Goal: Task Accomplishment & Management: Manage account settings

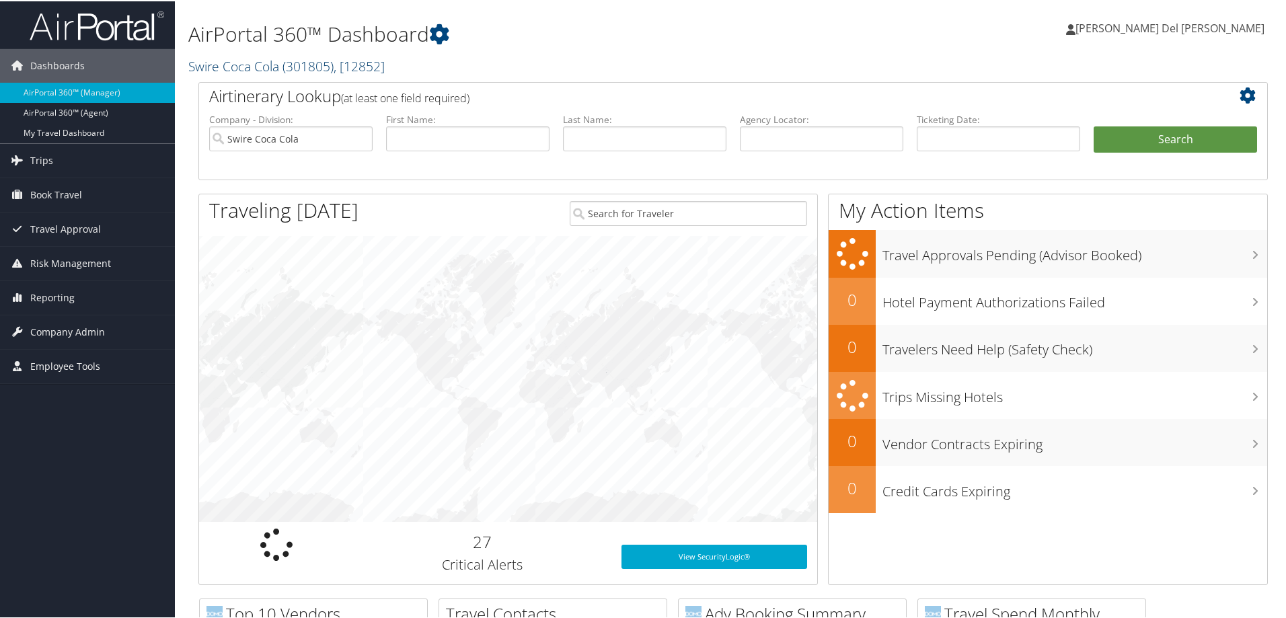
click at [338, 61] on span ", [ 12852 ]" at bounding box center [359, 65] width 51 height 18
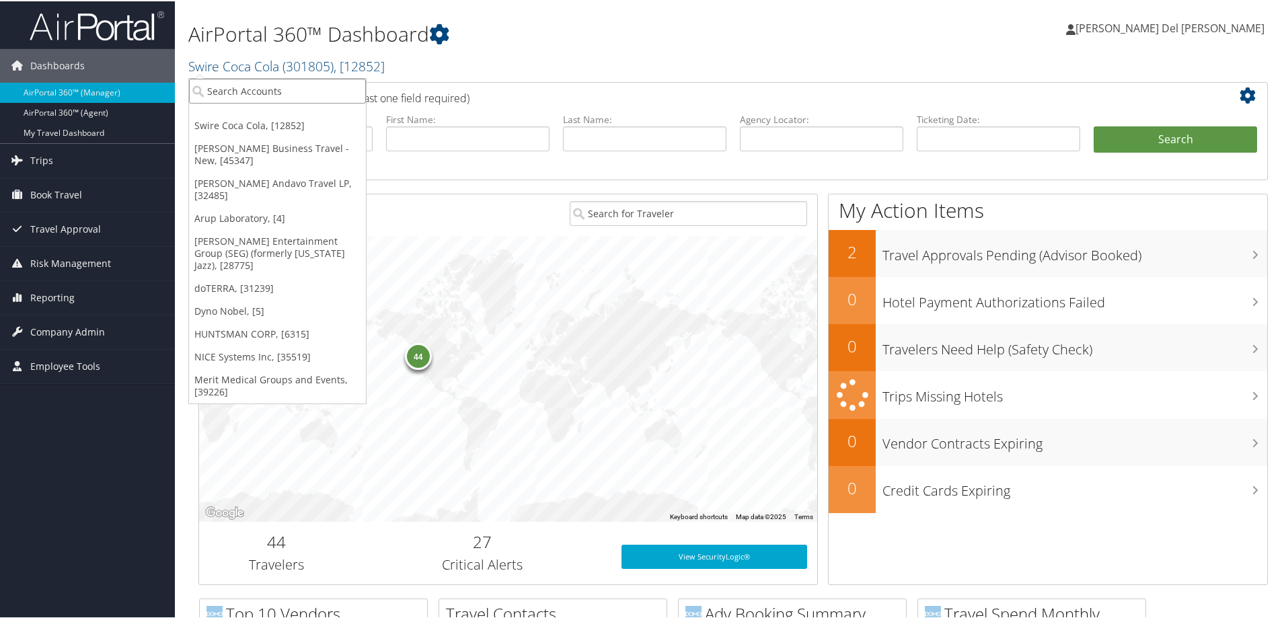
click at [230, 91] on input "search" at bounding box center [277, 89] width 177 height 25
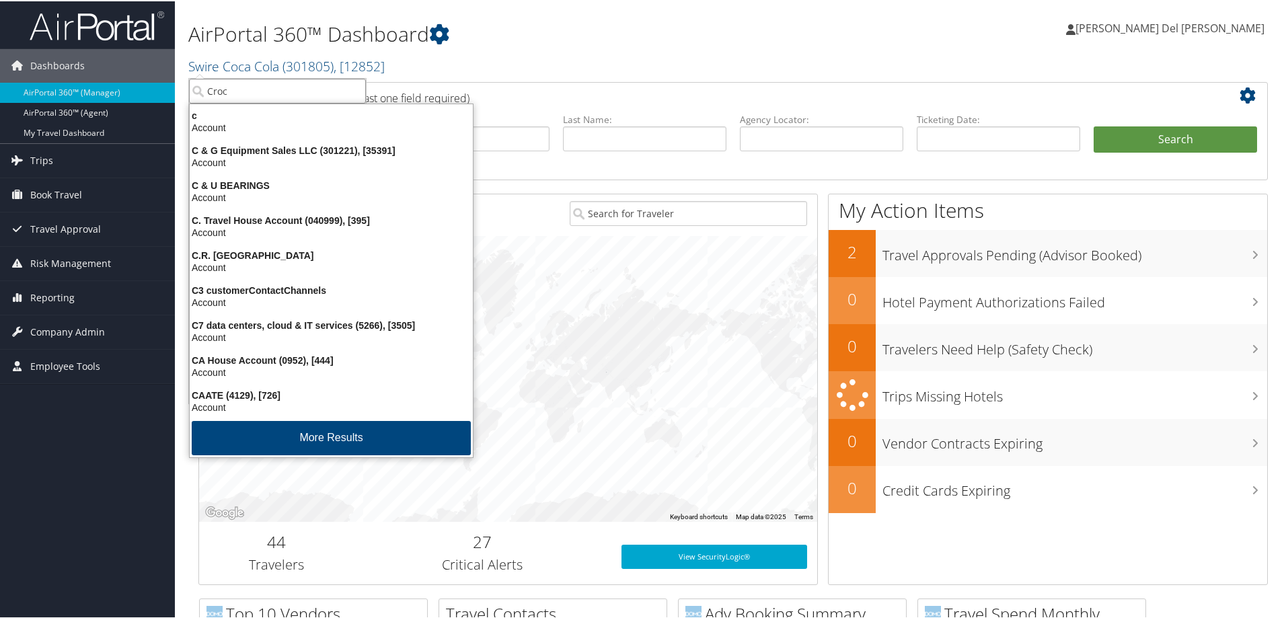
type input "Crocs"
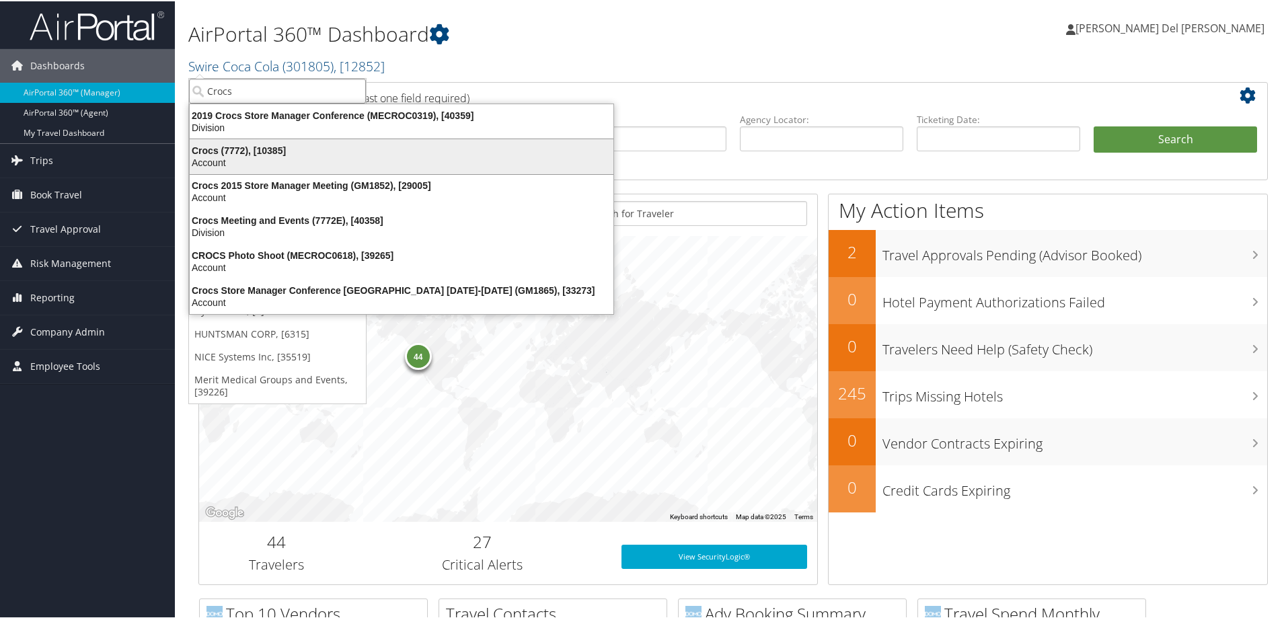
click at [234, 161] on div "Account" at bounding box center [402, 161] width 440 height 12
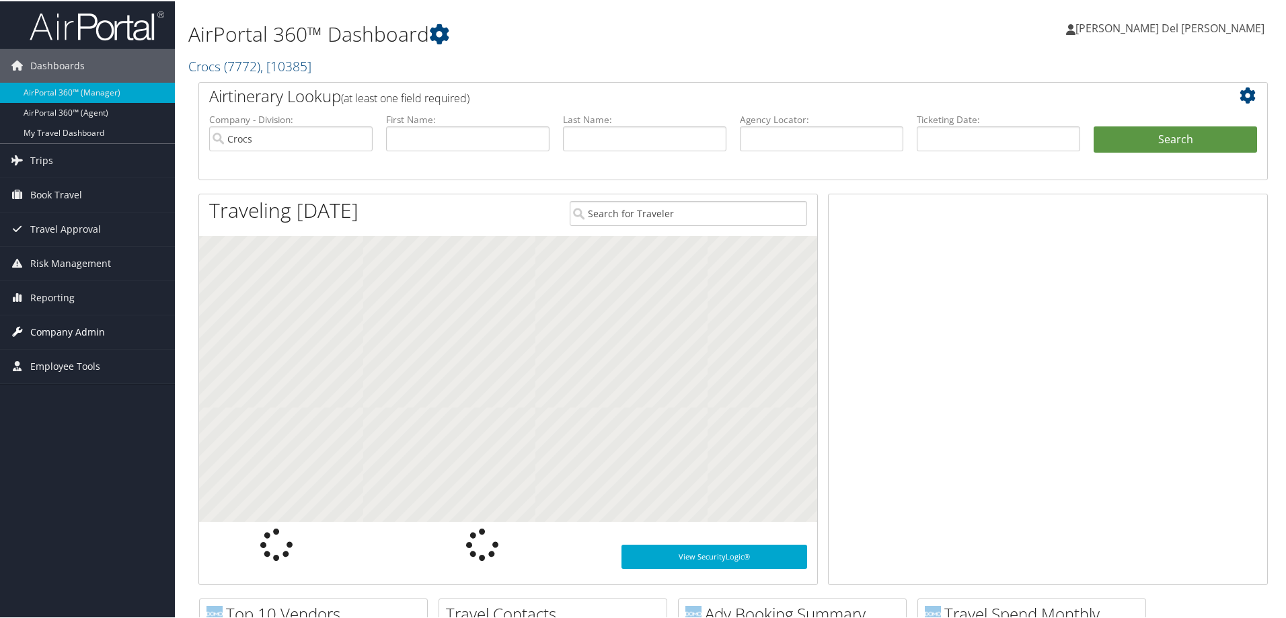
click at [77, 330] on span "Company Admin" at bounding box center [67, 331] width 75 height 34
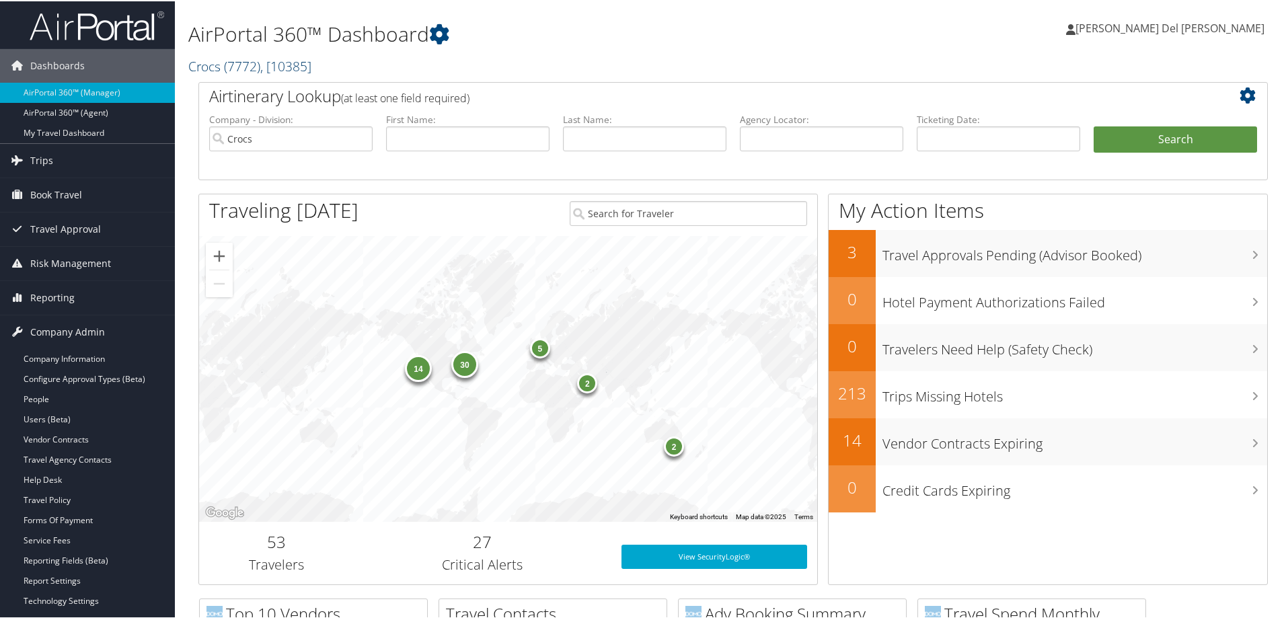
click at [246, 70] on span "( 7772 )" at bounding box center [242, 65] width 36 height 18
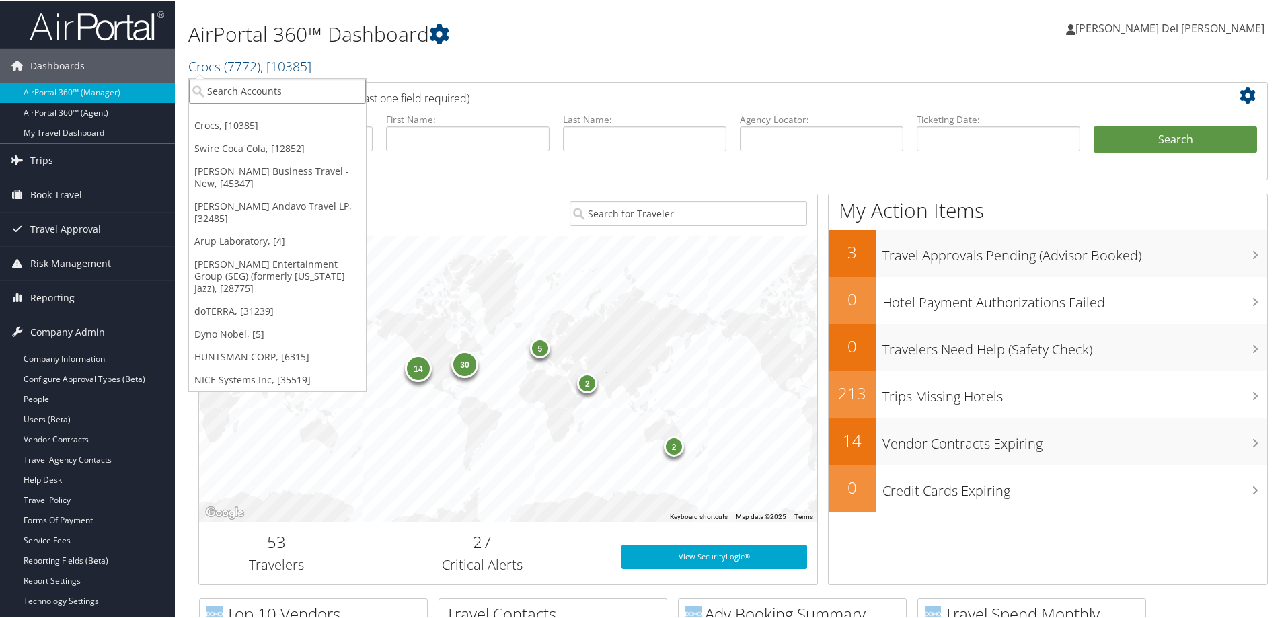
click at [246, 93] on input "search" at bounding box center [277, 89] width 177 height 25
type input "Sorenson"
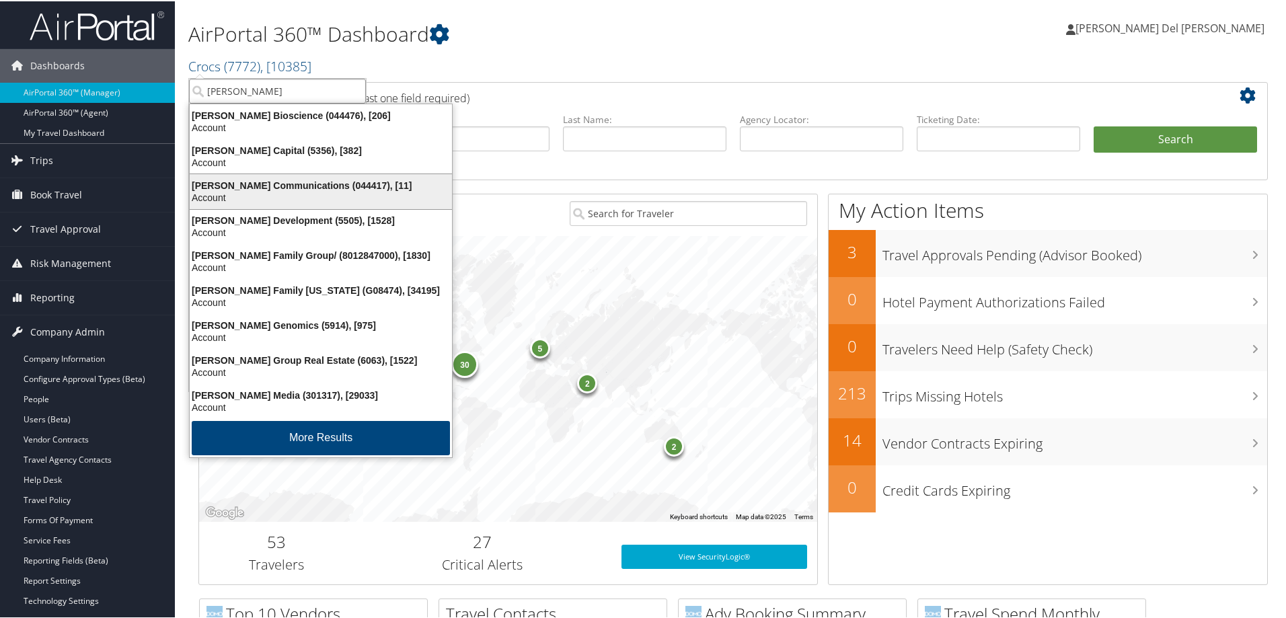
click at [303, 189] on div "Sorenson Communications (044417), [11]" at bounding box center [321, 184] width 278 height 12
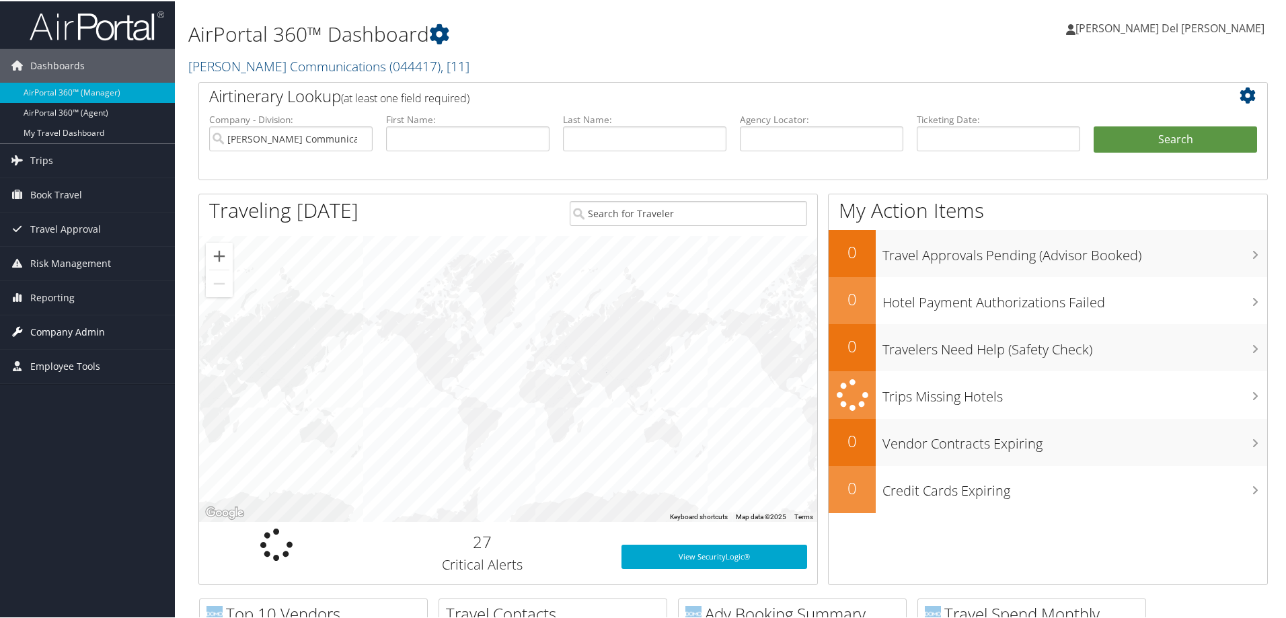
click at [78, 333] on span "Company Admin" at bounding box center [67, 331] width 75 height 34
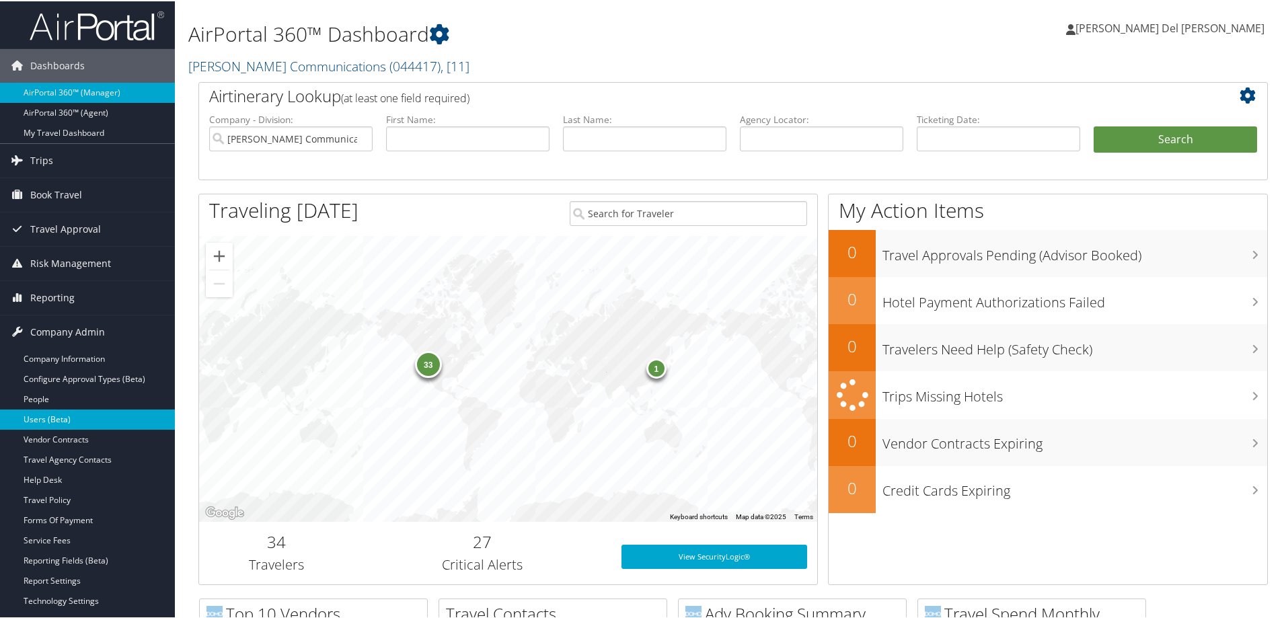
click at [69, 417] on link "Users (Beta)" at bounding box center [87, 418] width 175 height 20
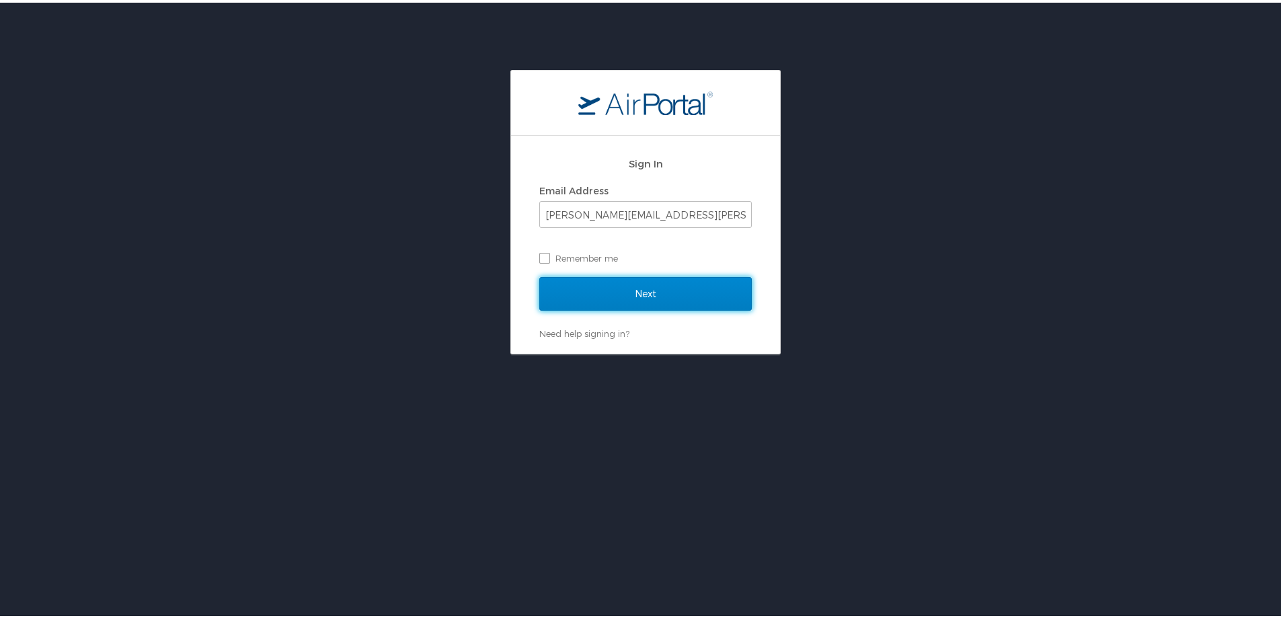
click at [644, 291] on input "Next" at bounding box center [645, 291] width 213 height 34
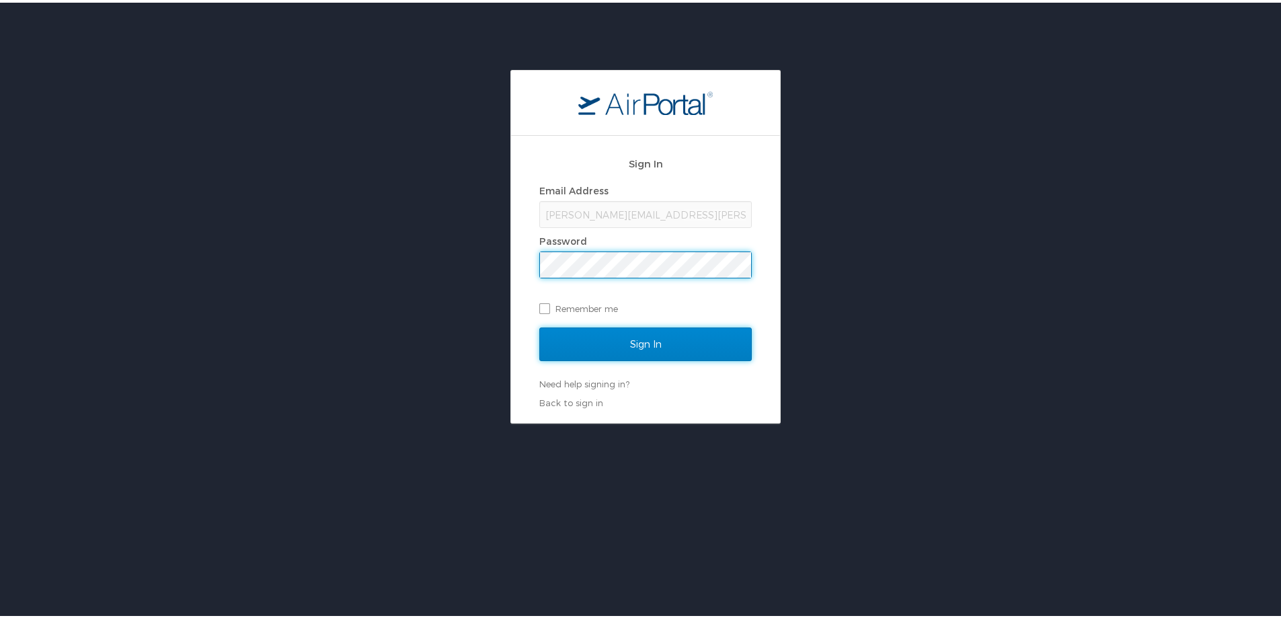
click at [646, 347] on input "Sign In" at bounding box center [645, 342] width 213 height 34
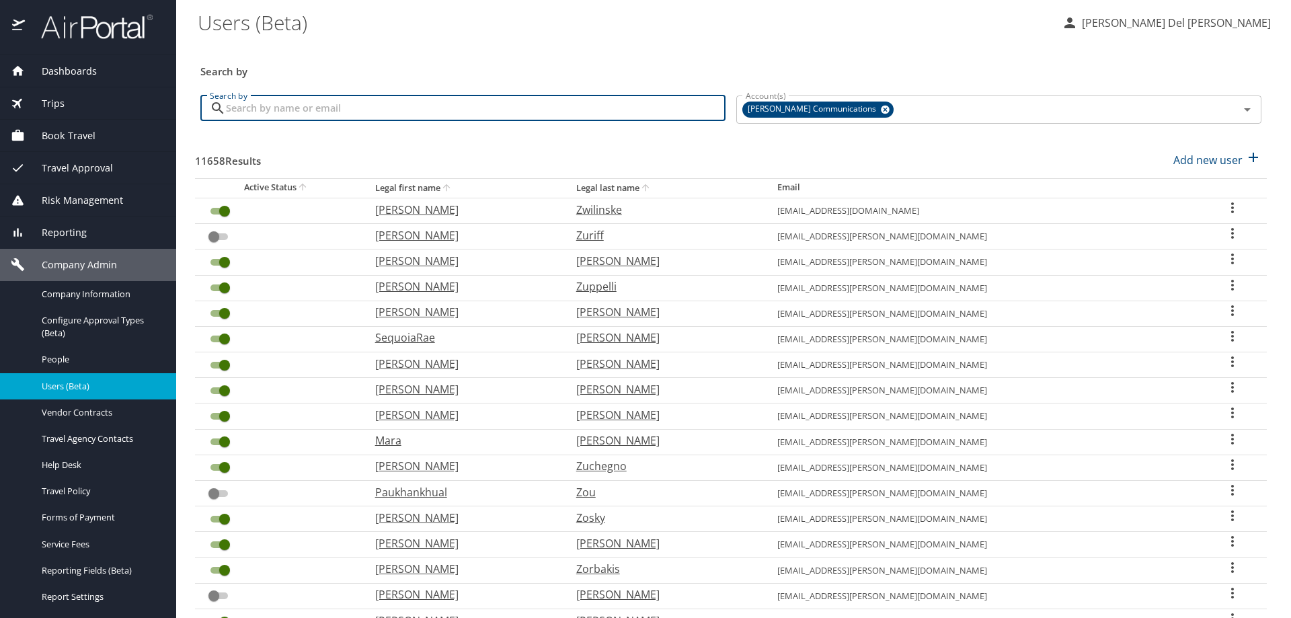
click at [264, 102] on input "Search by" at bounding box center [476, 109] width 500 height 26
type input "c"
type input "g"
type input "r"
type input "g"
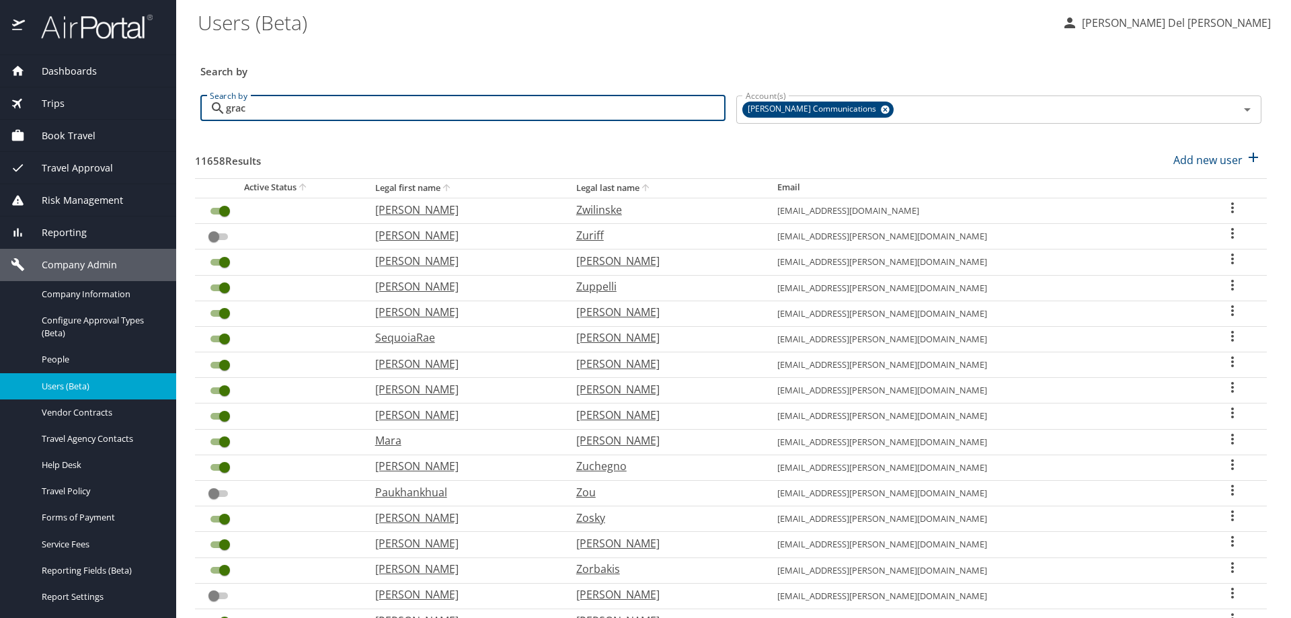
type input "grace"
checkbox input "true"
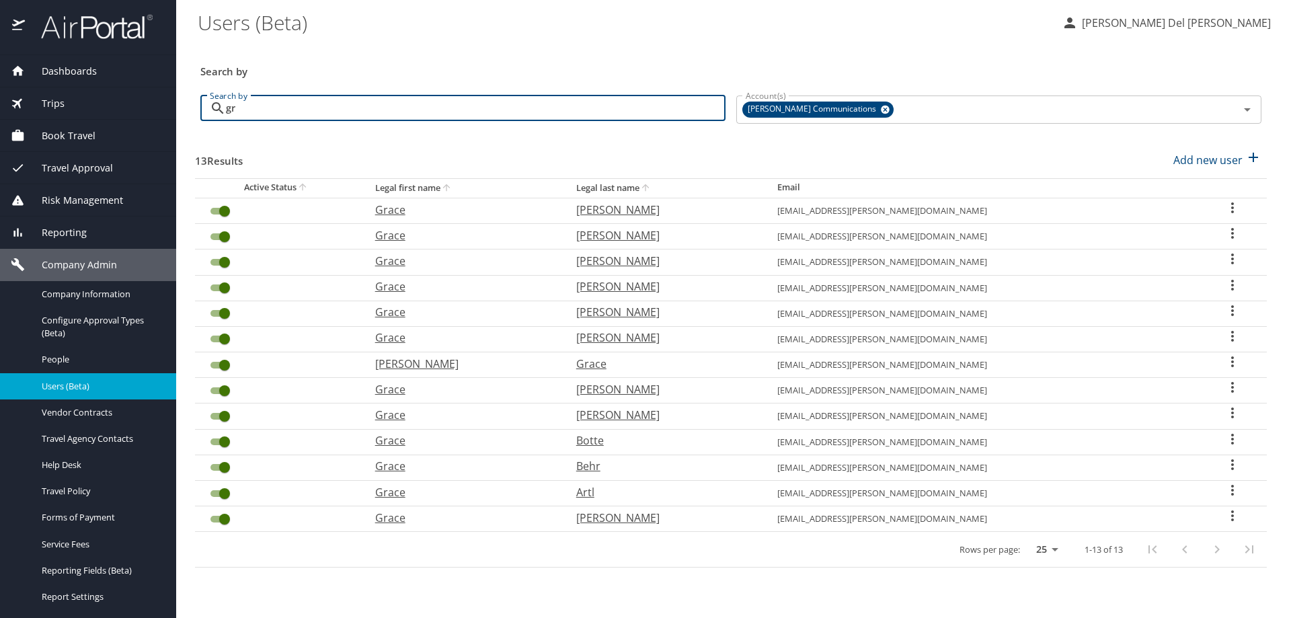
type input "g"
checkbox input "false"
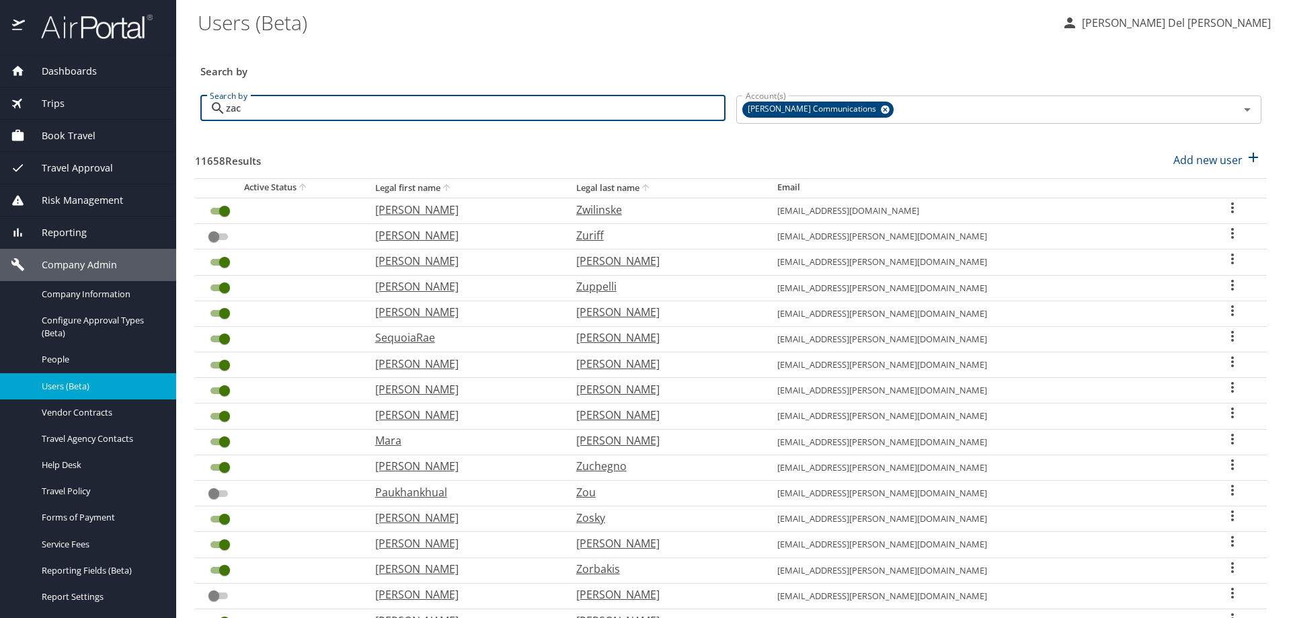
type input "[PERSON_NAME]"
checkbox input "true"
checkbox input "false"
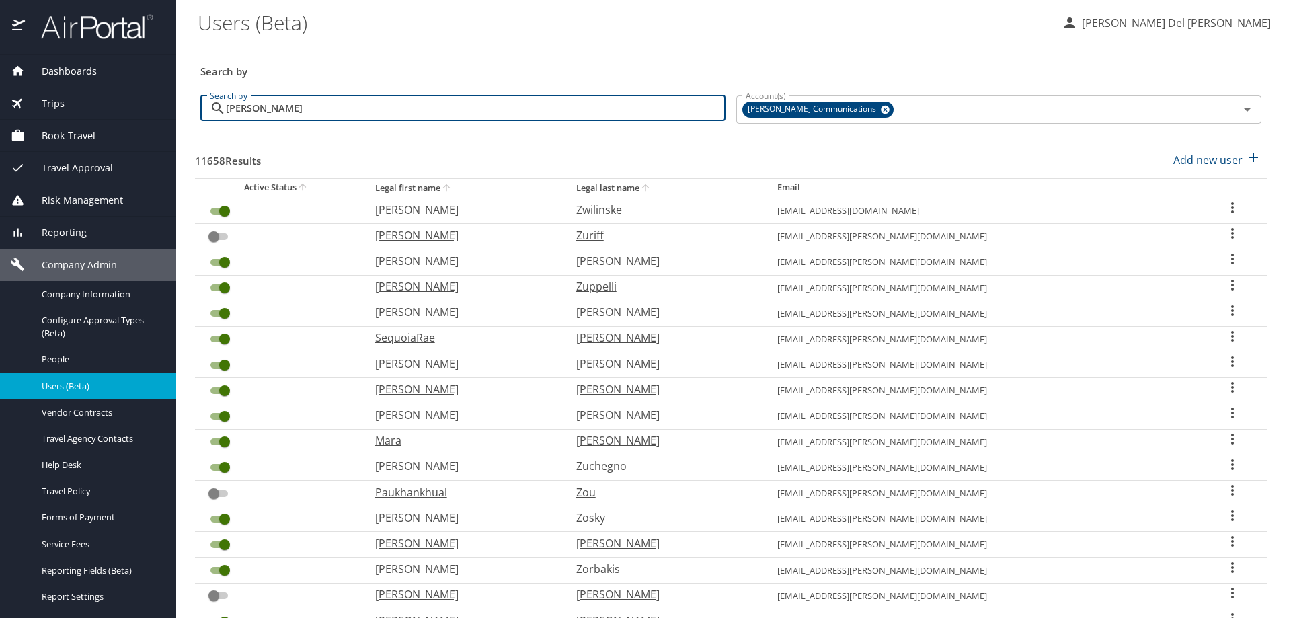
checkbox input "false"
checkbox input "true"
checkbox input "false"
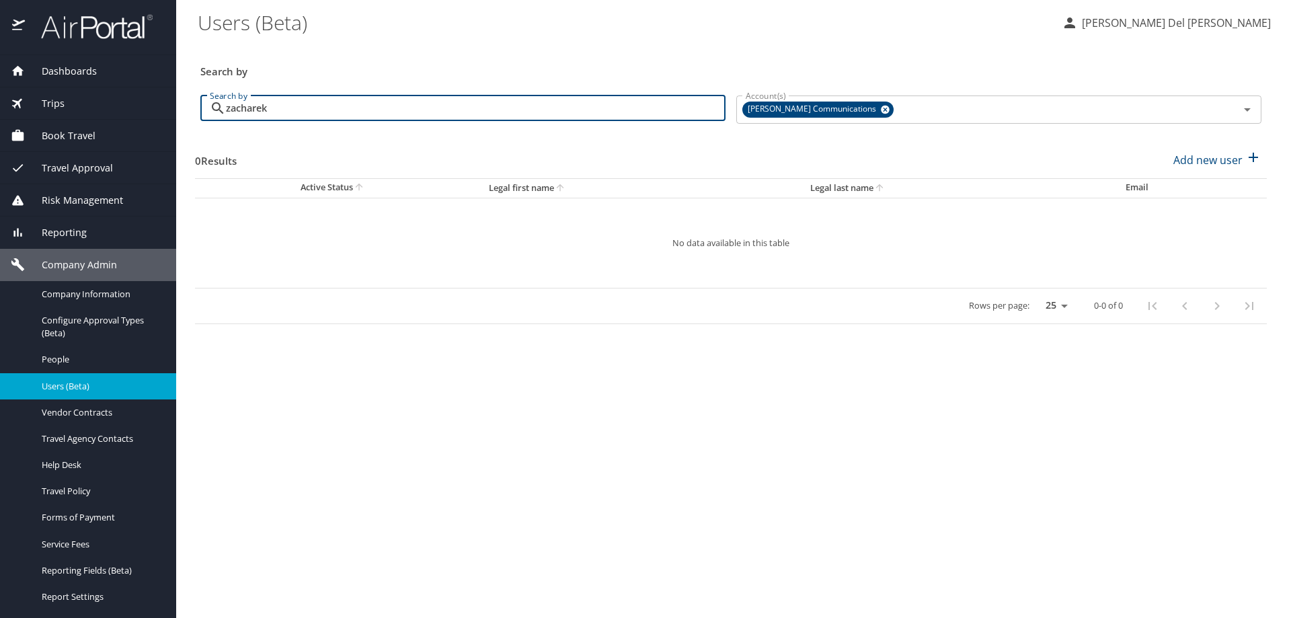
type input "zacharek"
